Goal: Task Accomplishment & Management: Manage account settings

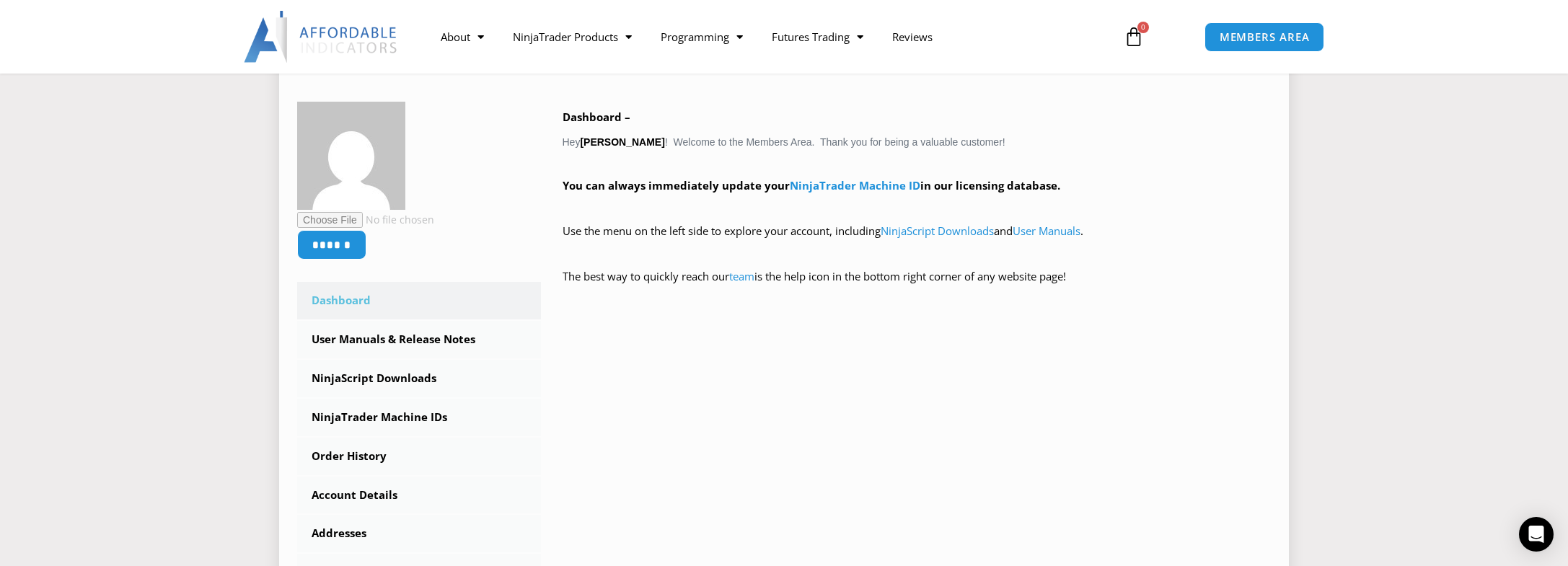
scroll to position [217, 0]
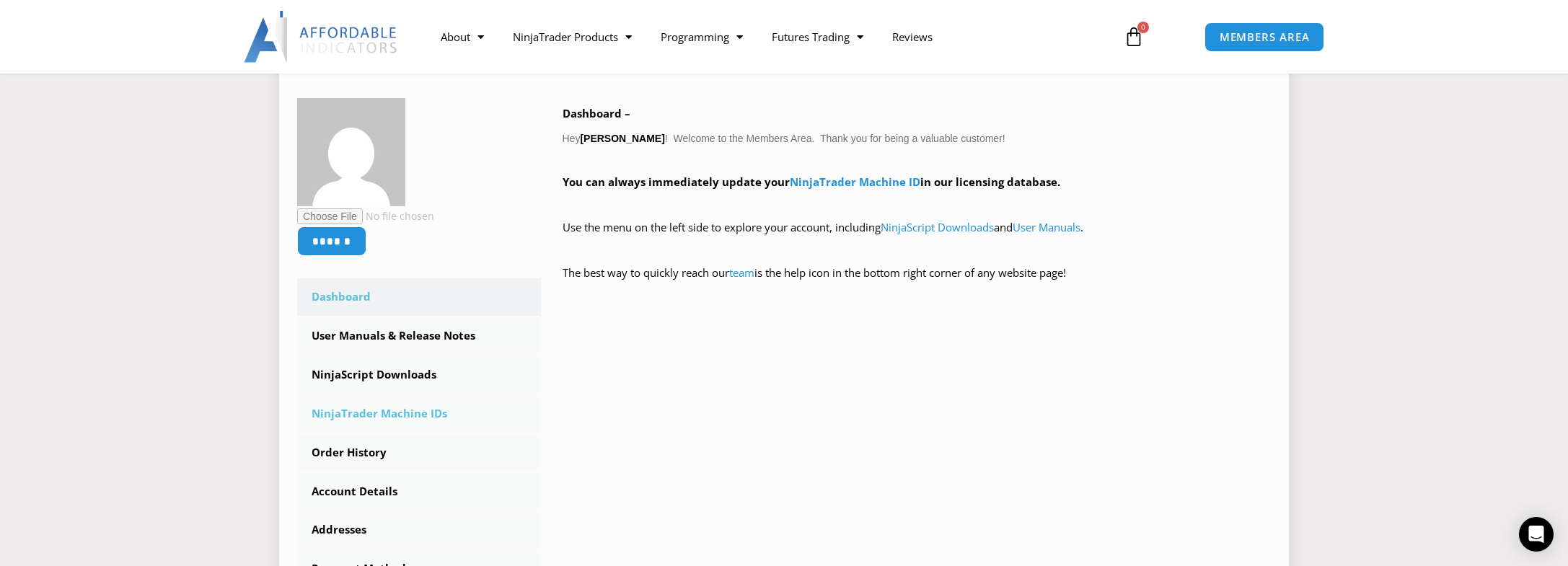
click at [373, 412] on link "NinjaTrader Machine IDs" at bounding box center [418, 414] width 244 height 38
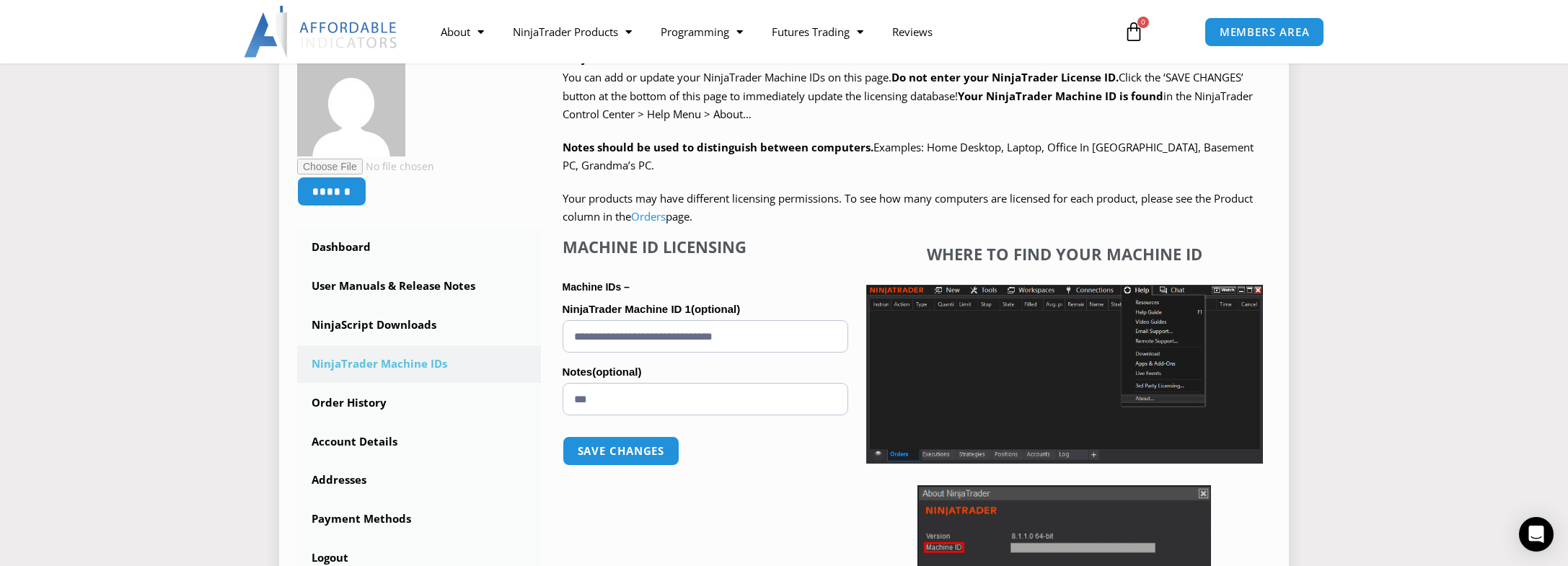
scroll to position [289, 0]
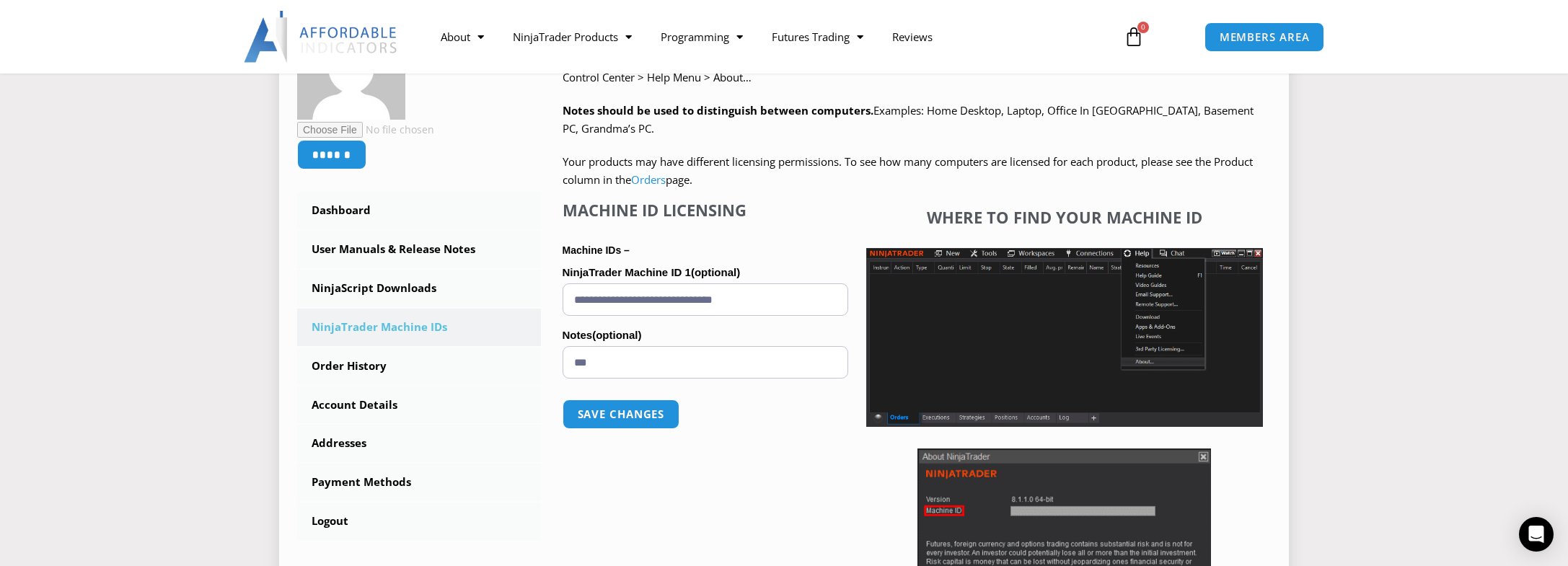
drag, startPoint x: 788, startPoint y: 304, endPoint x: 556, endPoint y: 292, distance: 232.3
click at [556, 292] on div "NinjaTrader Machine IDs – We are transitioning all NinjaTrader software package…" at bounding box center [906, 339] width 731 height 655
paste input "text"
type input "**********"
click at [625, 417] on button "Save changes" at bounding box center [621, 415] width 123 height 31
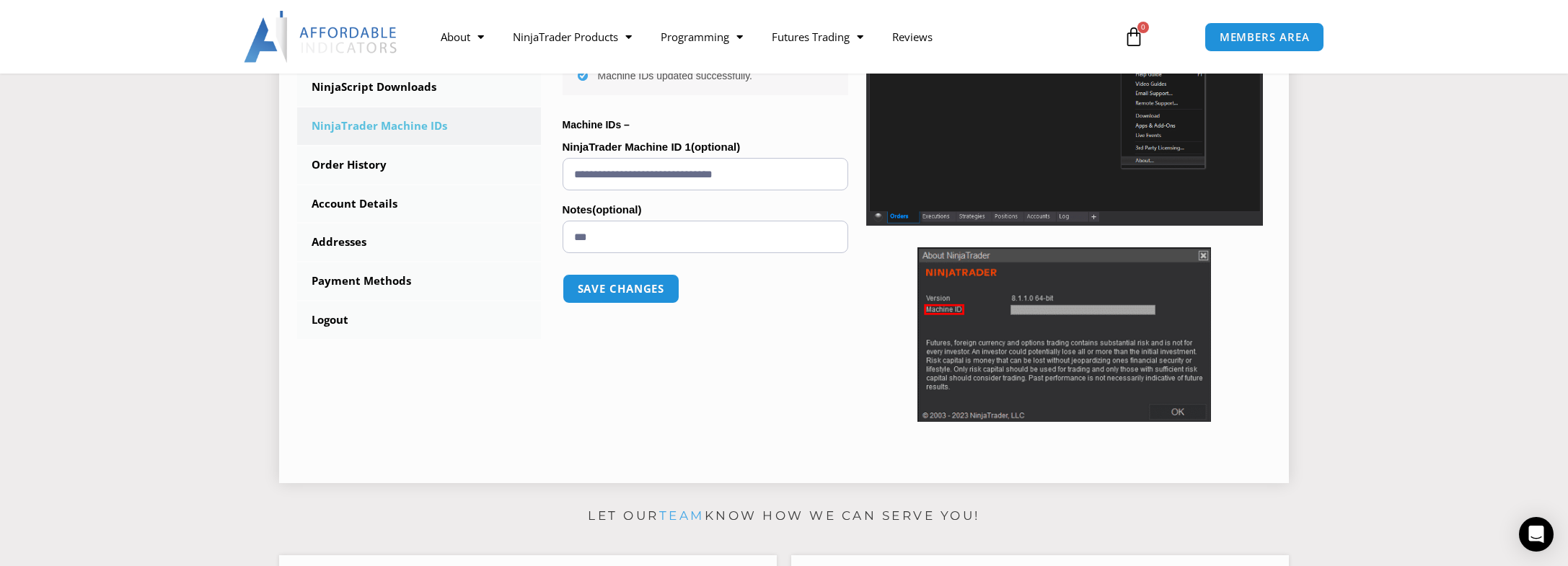
scroll to position [505, 0]
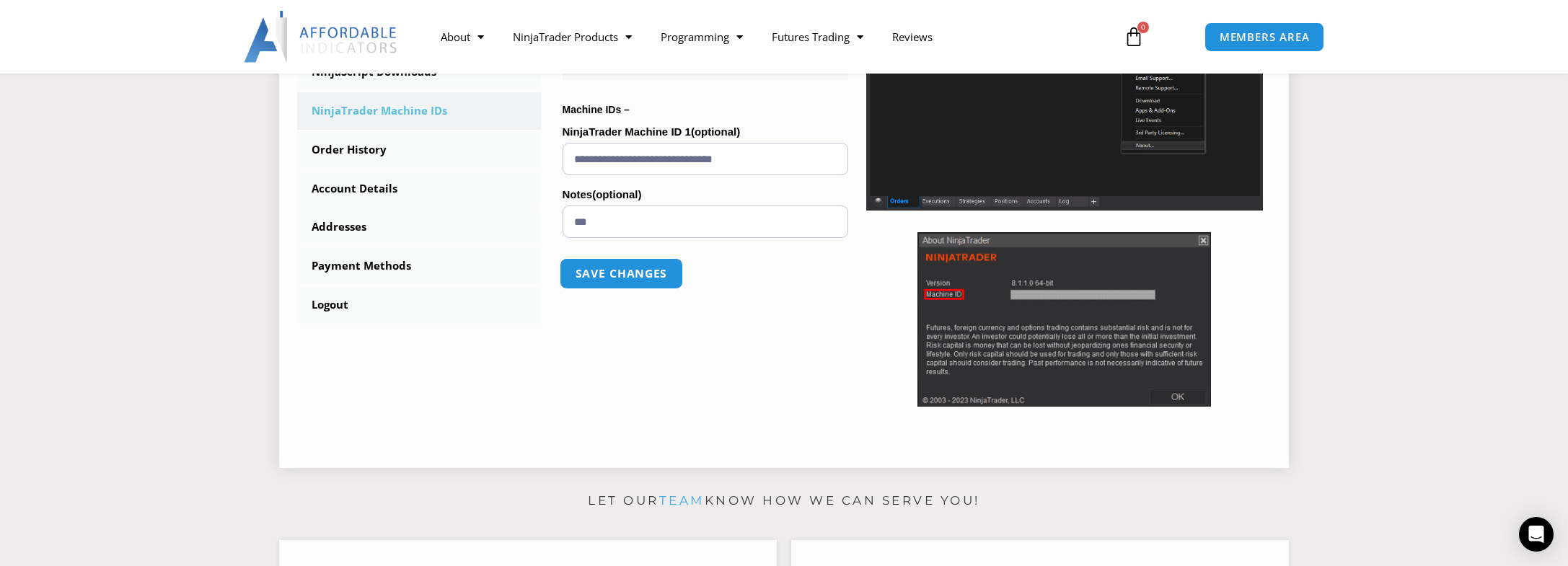
click at [602, 275] on button "Save changes" at bounding box center [621, 274] width 123 height 31
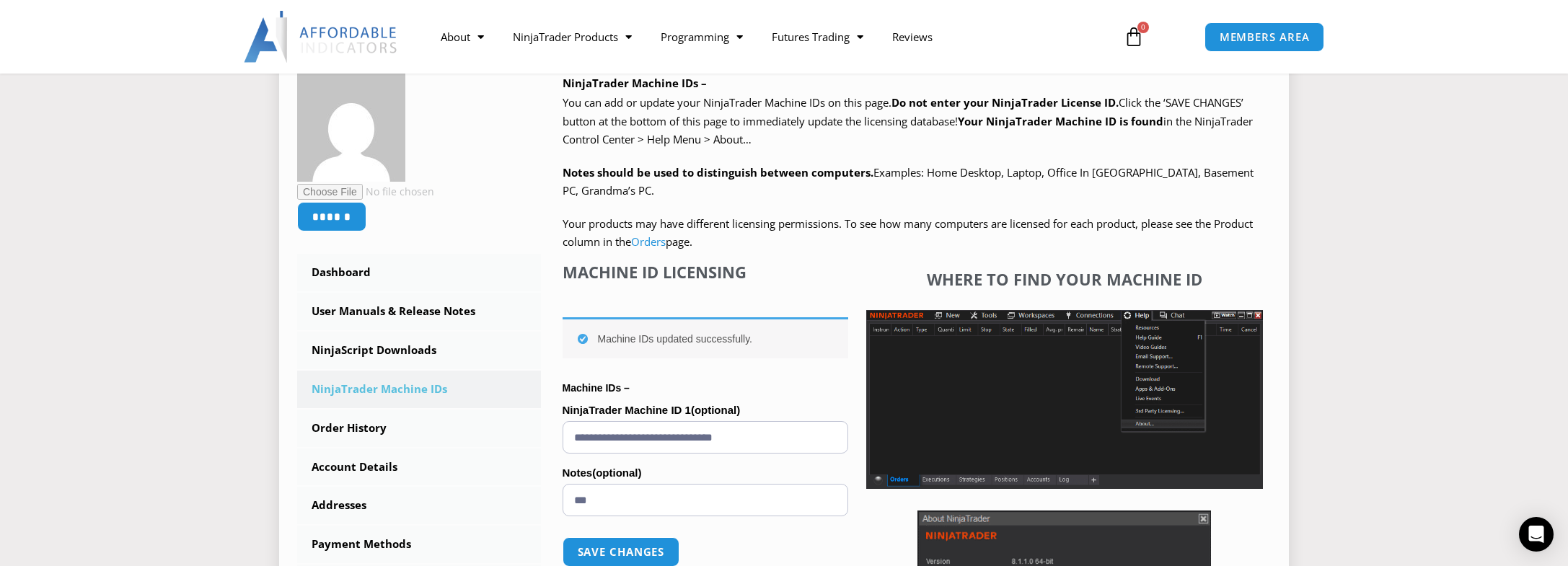
scroll to position [289, 0]
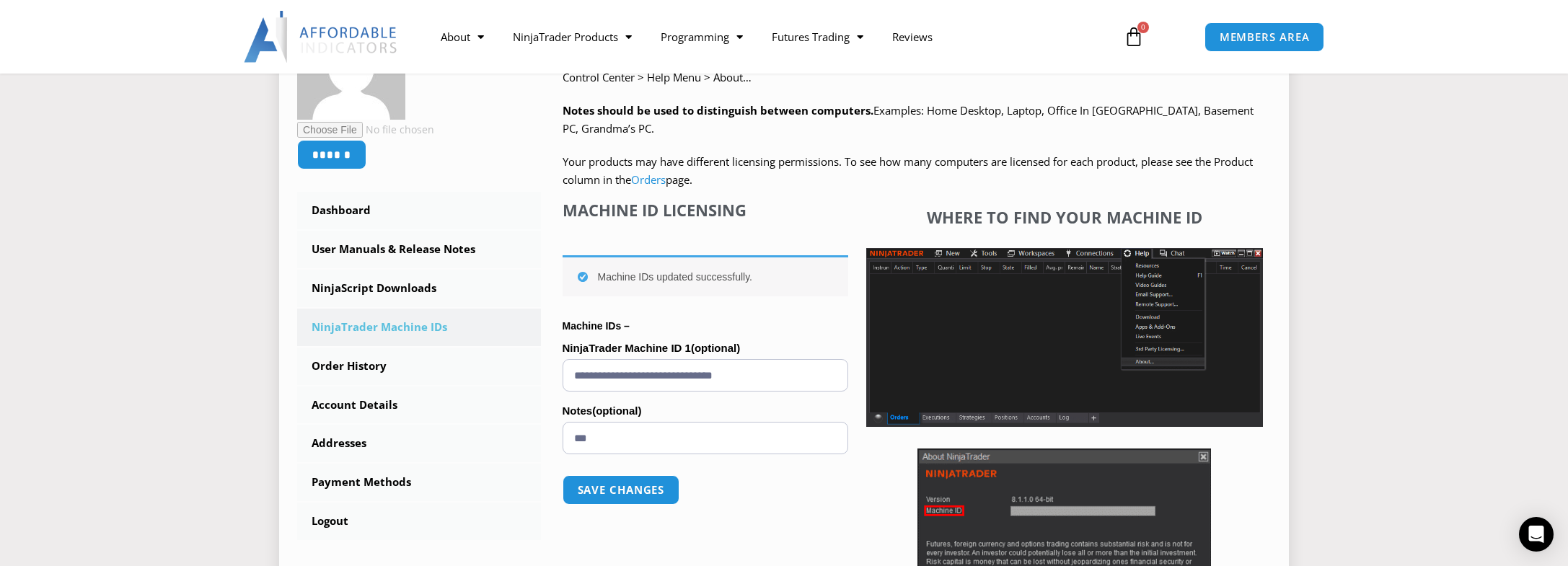
click at [802, 367] on input "**********" at bounding box center [706, 375] width 286 height 32
drag, startPoint x: 570, startPoint y: 371, endPoint x: 549, endPoint y: 371, distance: 21.0
click at [549, 371] on div "NinjaTrader Machine IDs – We are transitioning all NinjaTrader software package…" at bounding box center [906, 339] width 731 height 655
click at [358, 289] on link "NinjaScript Downloads" at bounding box center [418, 289] width 244 height 38
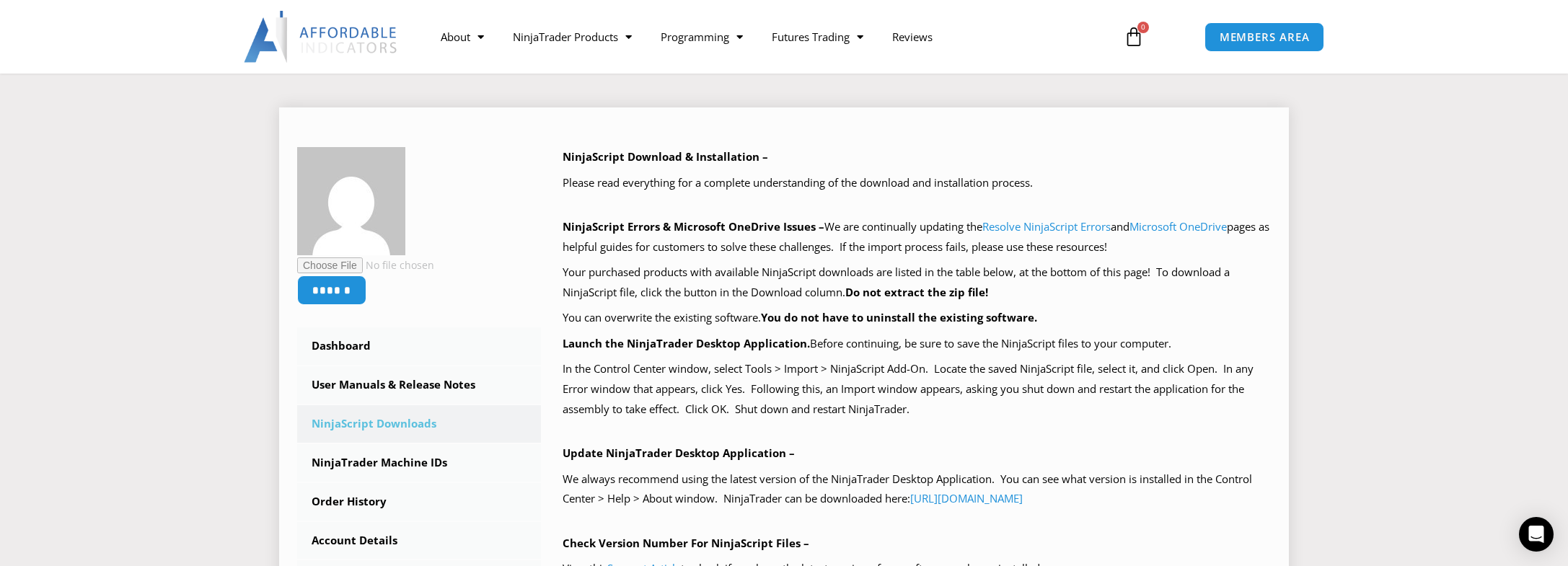
scroll to position [145, 0]
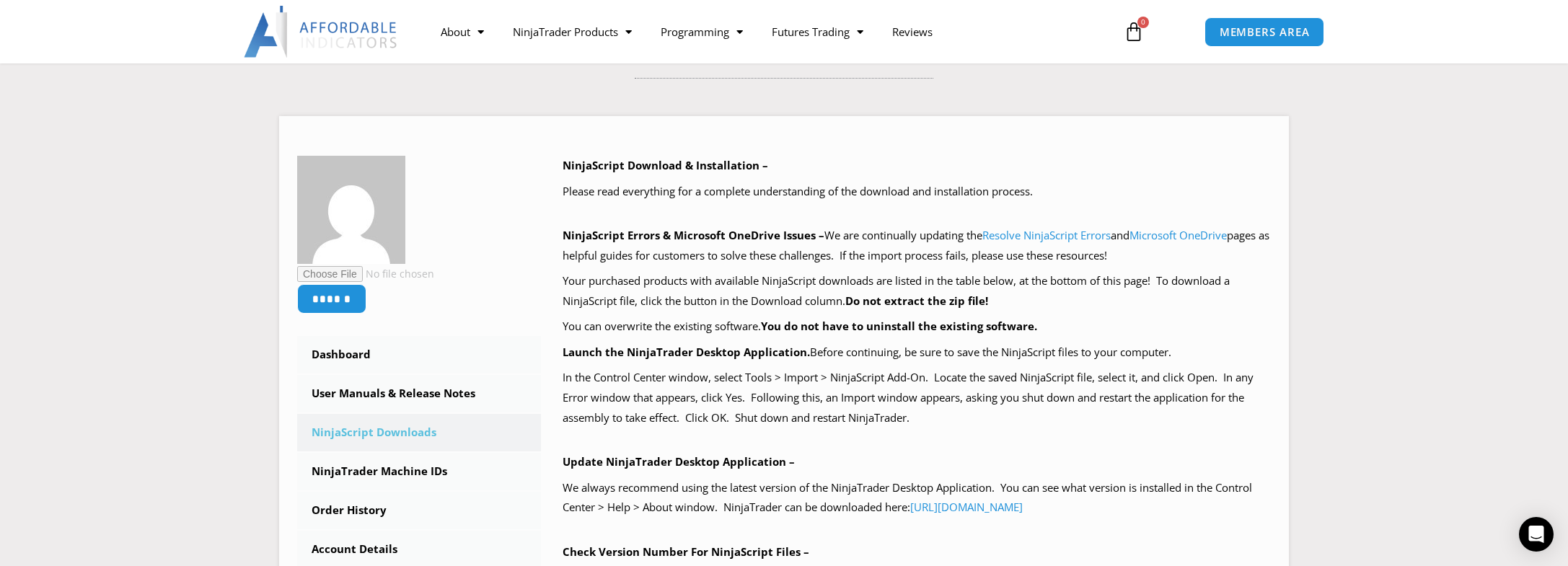
click at [1133, 34] on icon at bounding box center [1133, 31] width 20 height 20
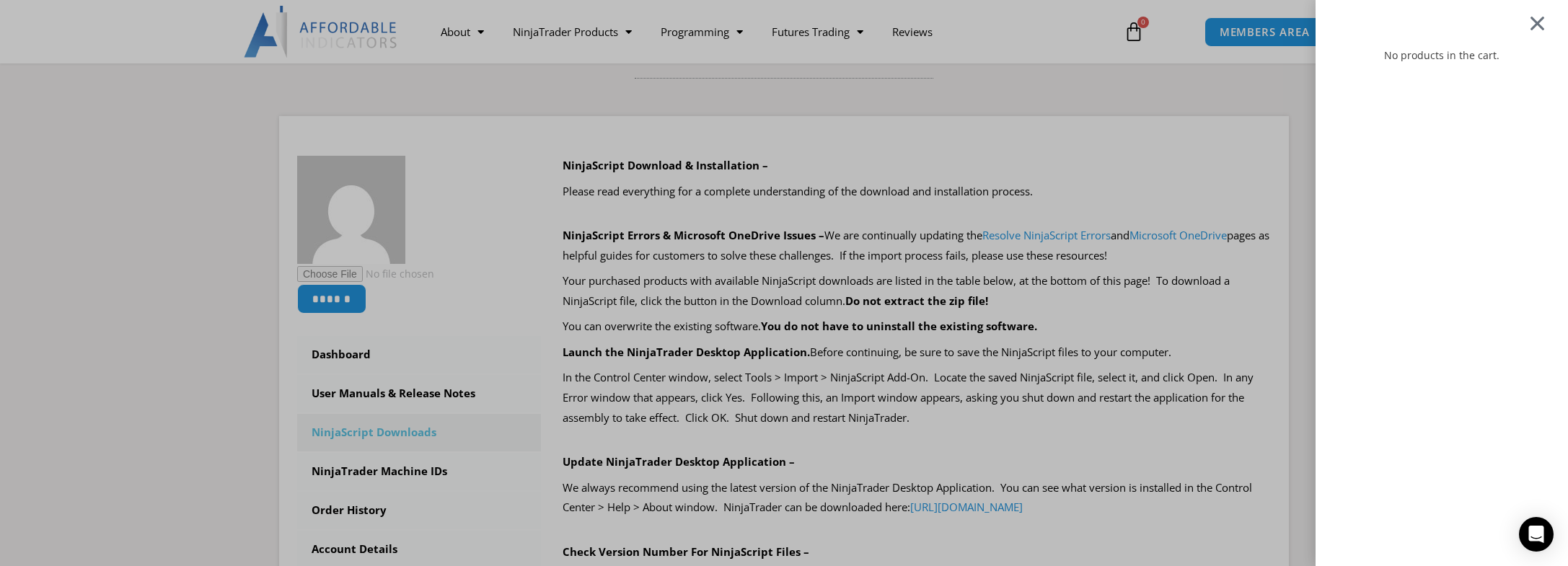
click at [1546, 19] on div at bounding box center [1538, 23] width 18 height 18
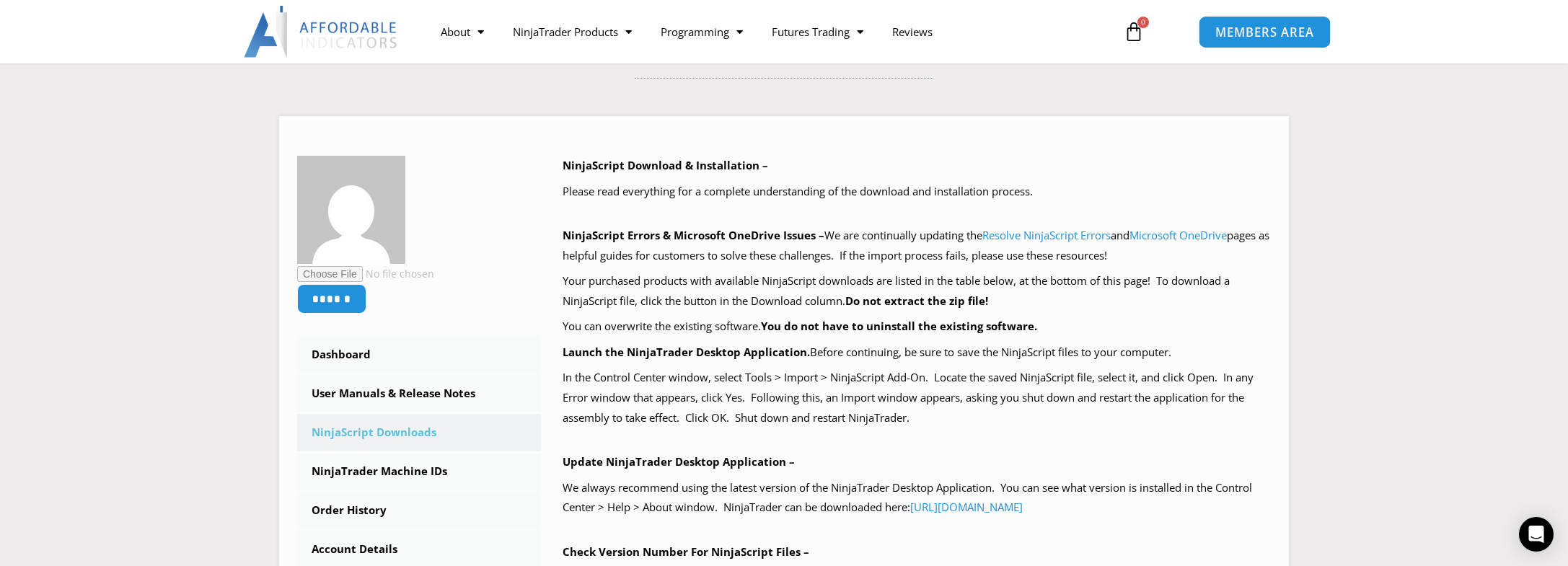
click at [1293, 32] on span "MEMBERS AREA" at bounding box center [1263, 31] width 99 height 12
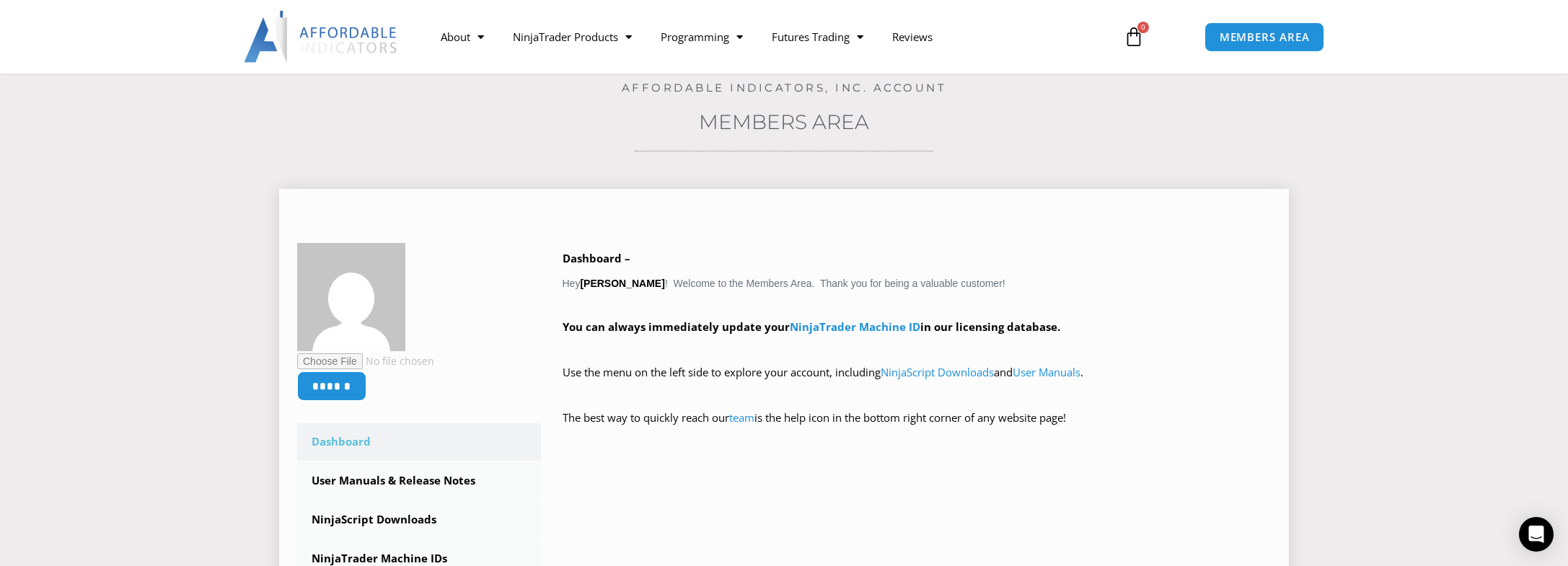
scroll to position [360, 0]
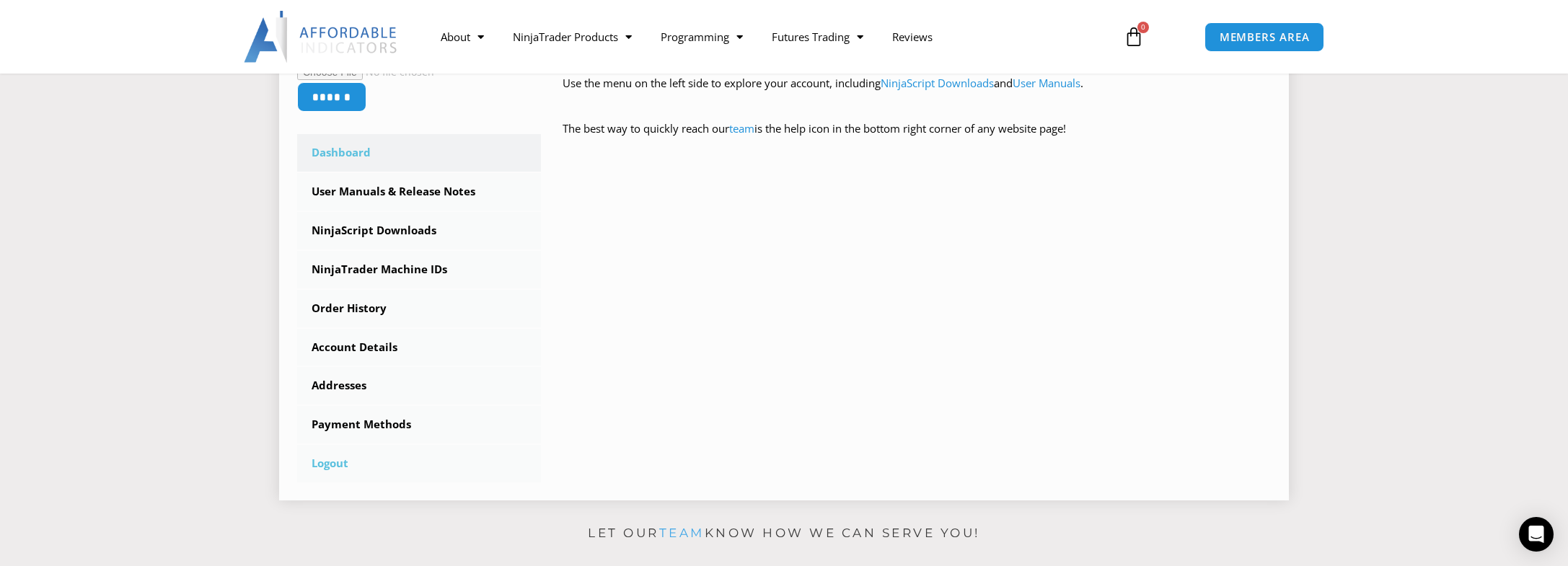
click at [337, 464] on link "Logout" at bounding box center [418, 464] width 244 height 38
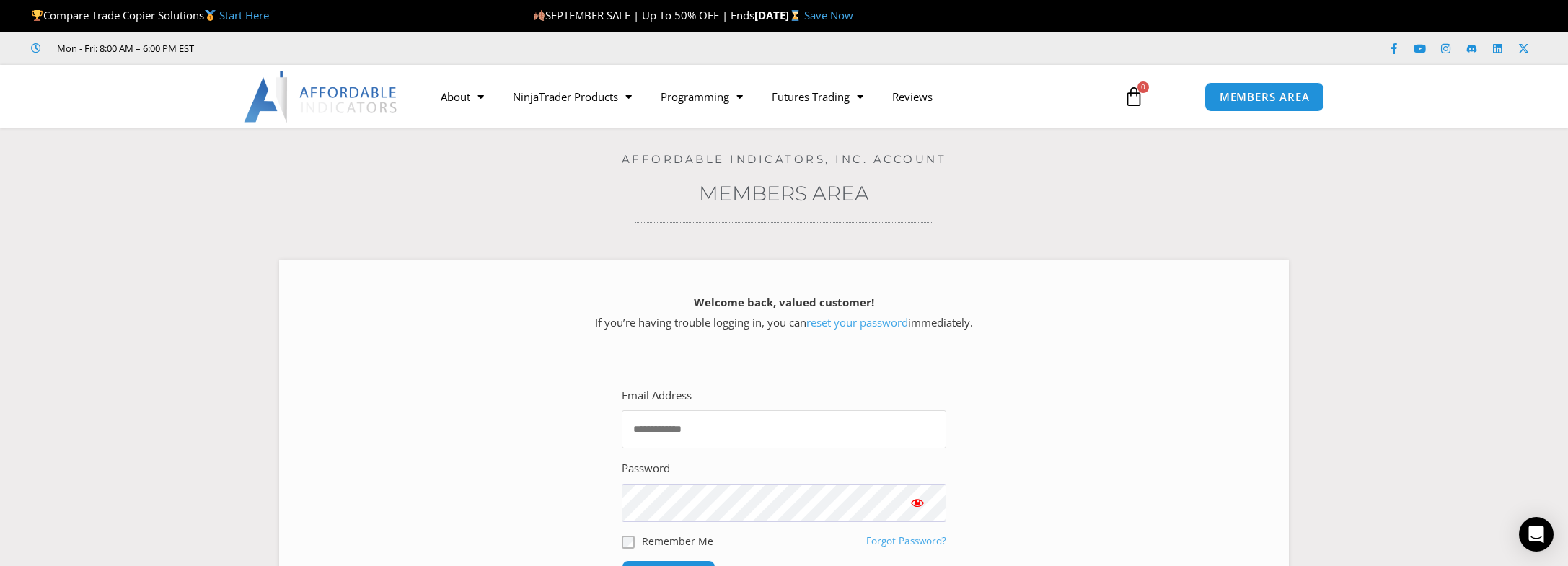
type input "**********"
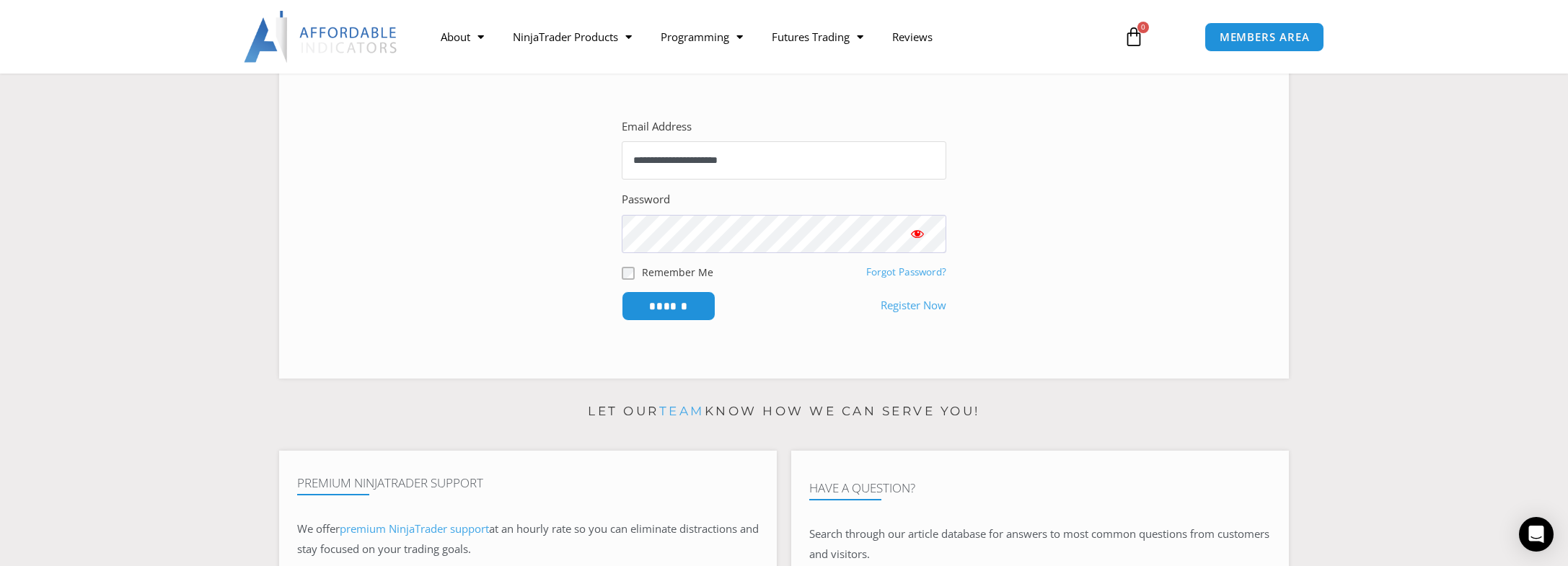
scroll to position [289, 0]
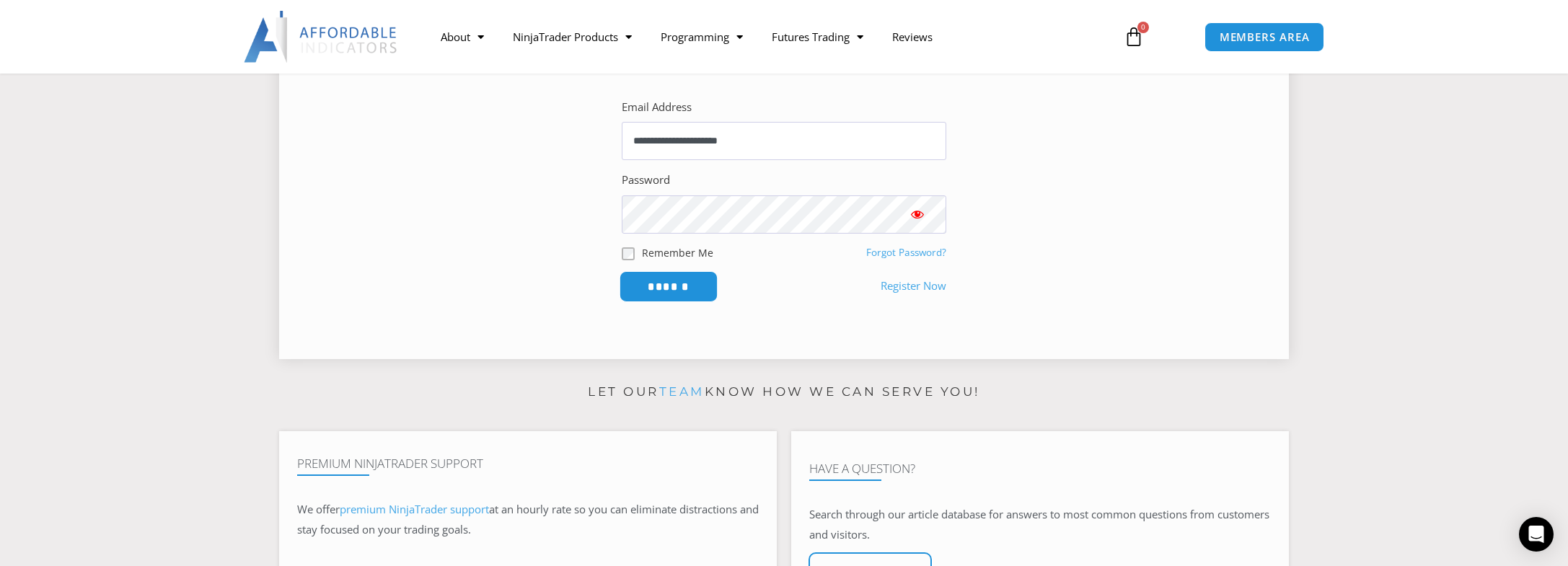
click at [679, 287] on input "******" at bounding box center [668, 287] width 99 height 31
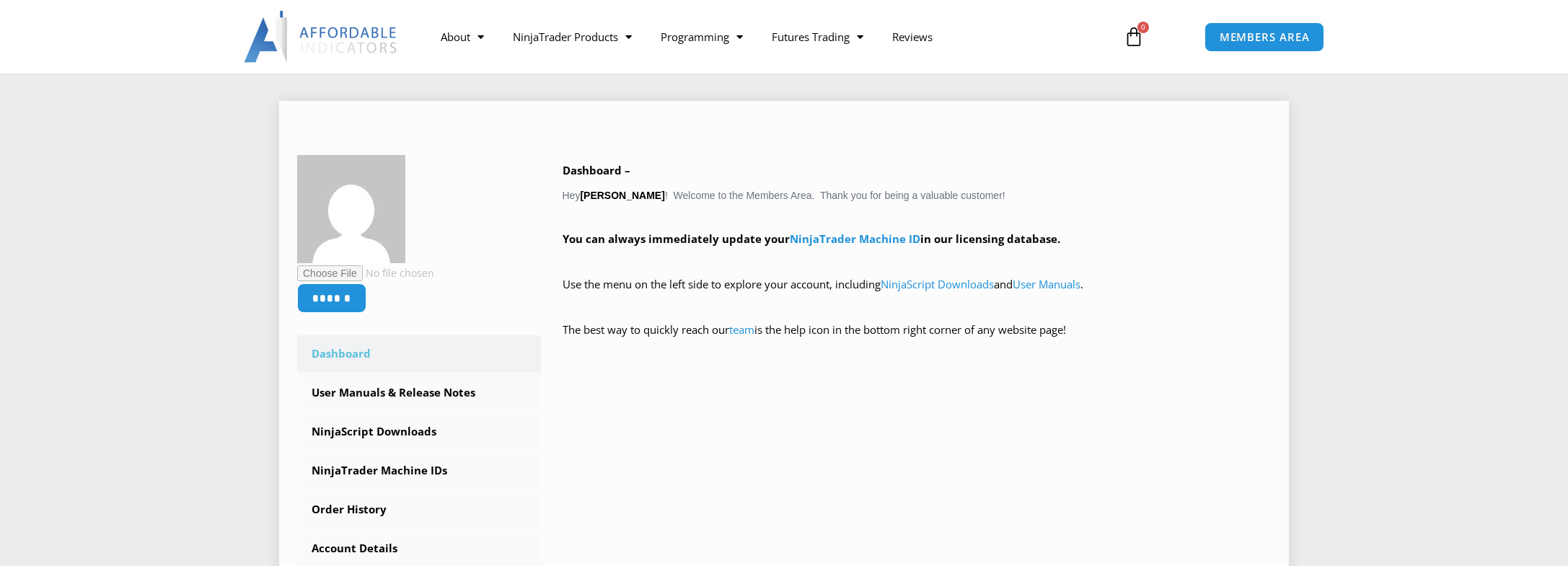
scroll to position [360, 0]
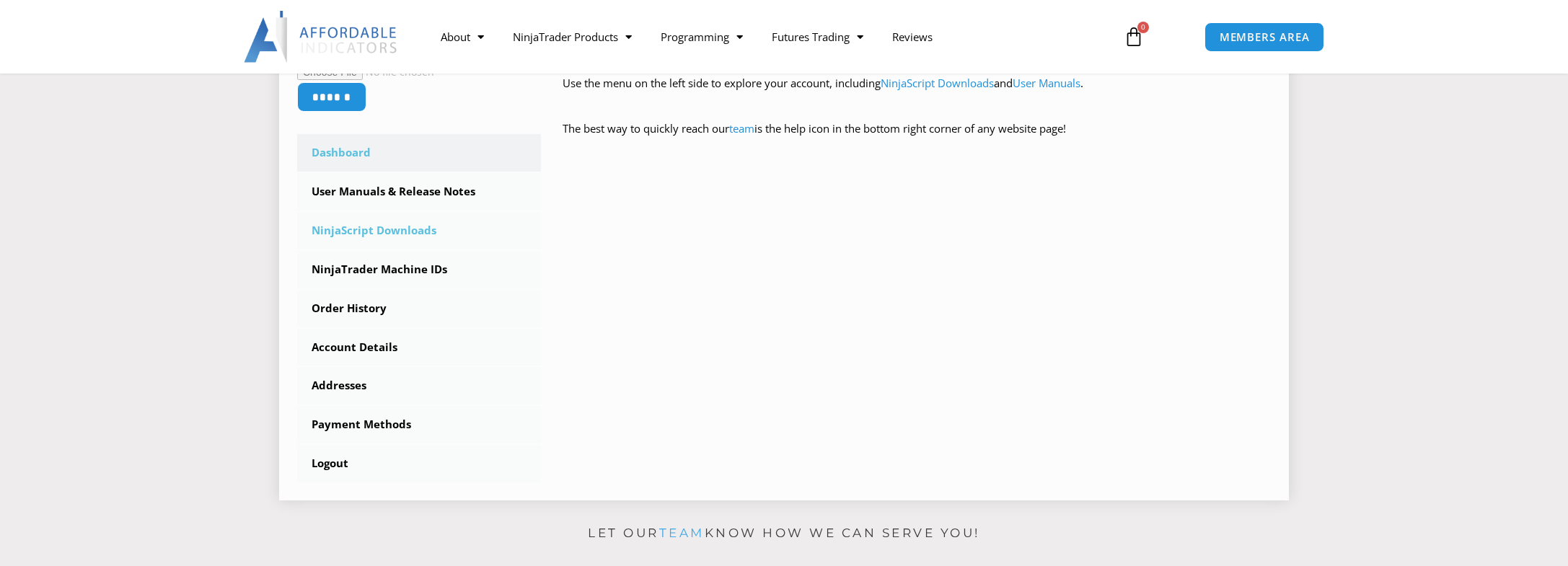
click at [408, 231] on link "NinjaScript Downloads" at bounding box center [418, 230] width 244 height 38
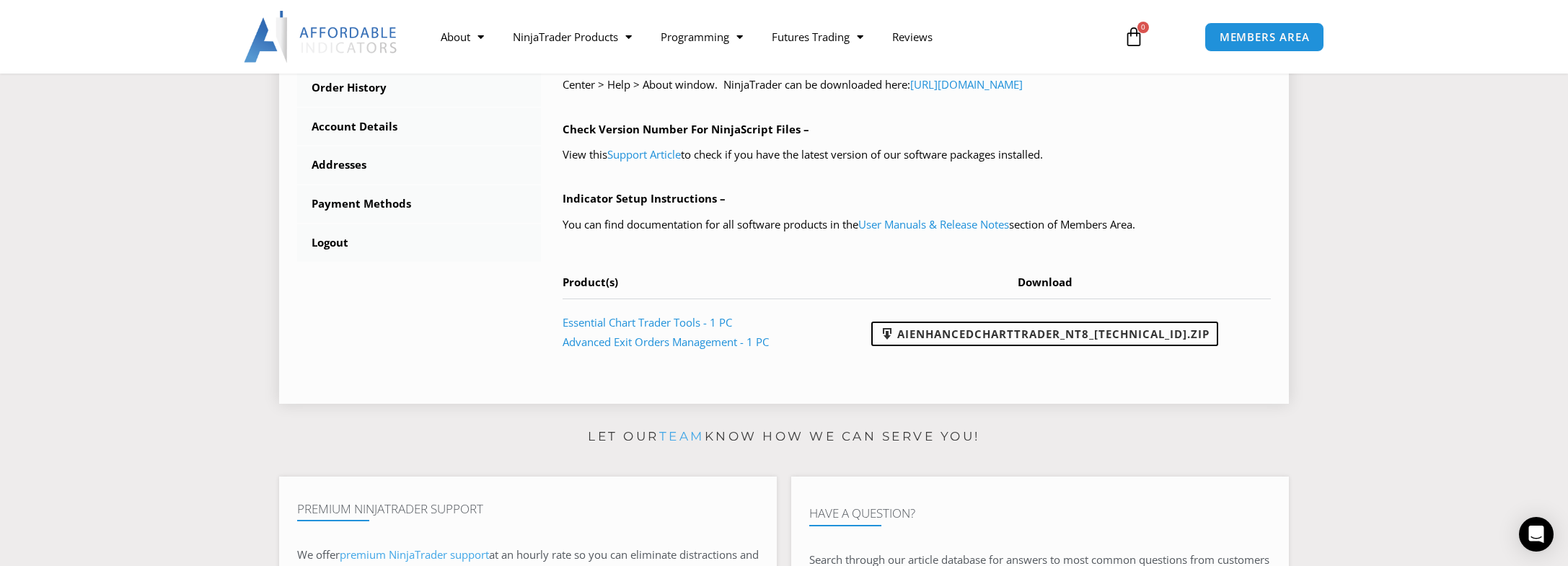
scroll to position [289, 0]
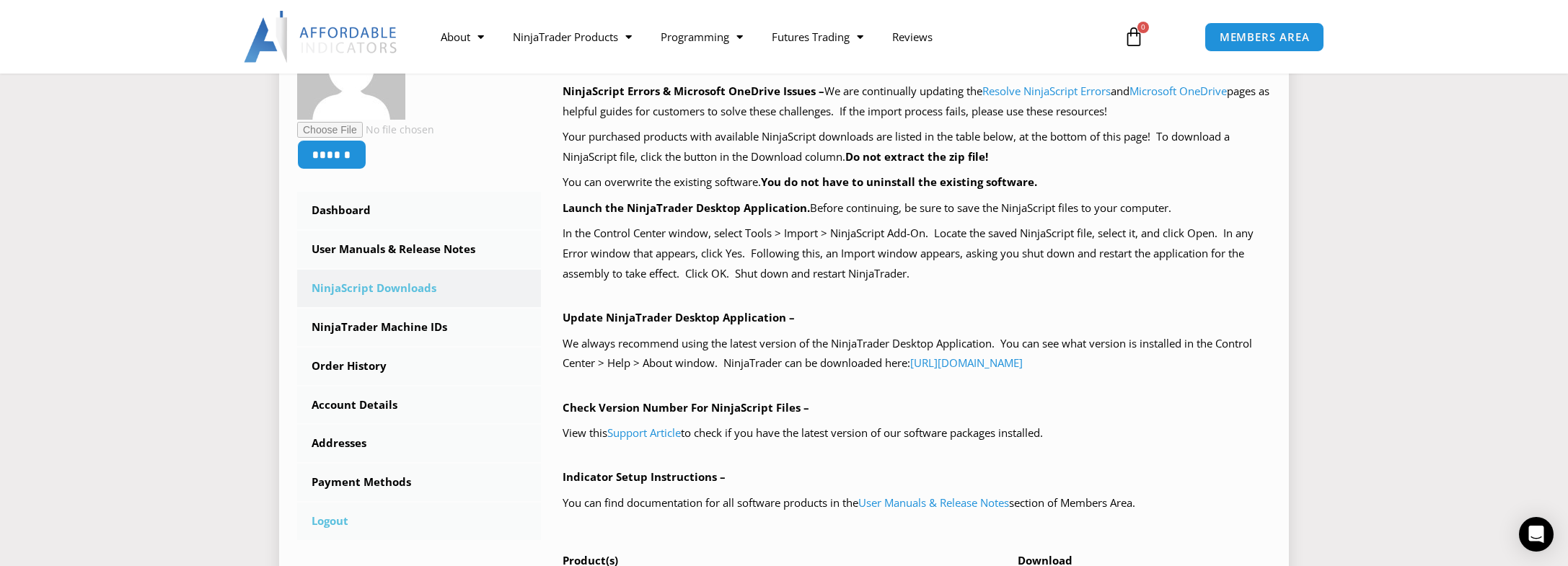
click at [343, 514] on link "Logout" at bounding box center [418, 522] width 244 height 38
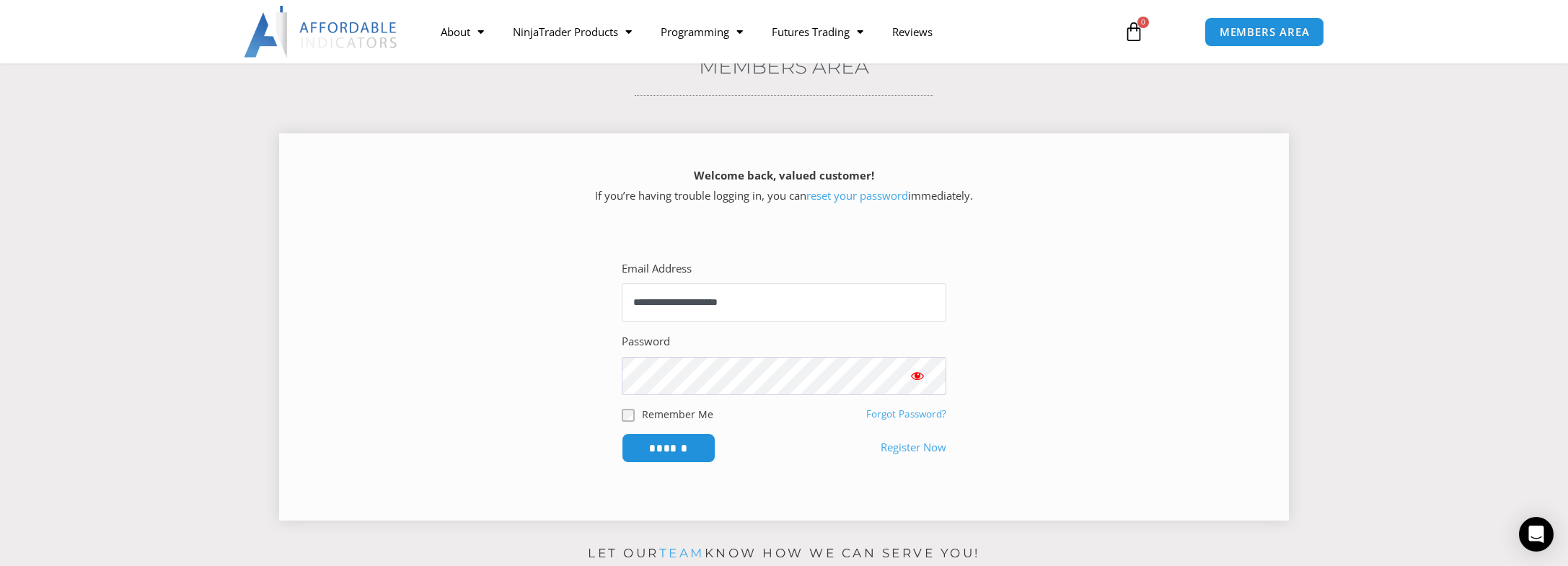
scroll to position [145, 0]
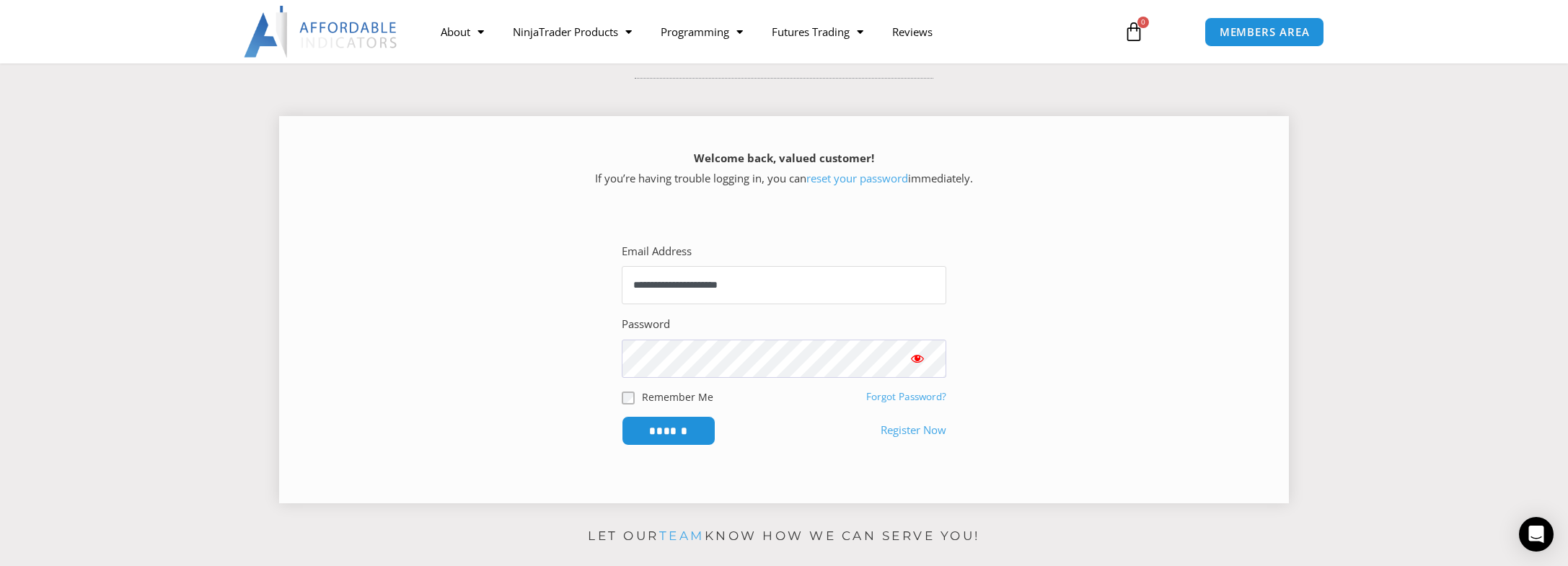
click at [622, 304] on div at bounding box center [622, 304] width 0 height 0
type input "**********"
click at [672, 428] on input "******" at bounding box center [668, 431] width 99 height 31
